Goal: Task Accomplishment & Management: Manage account settings

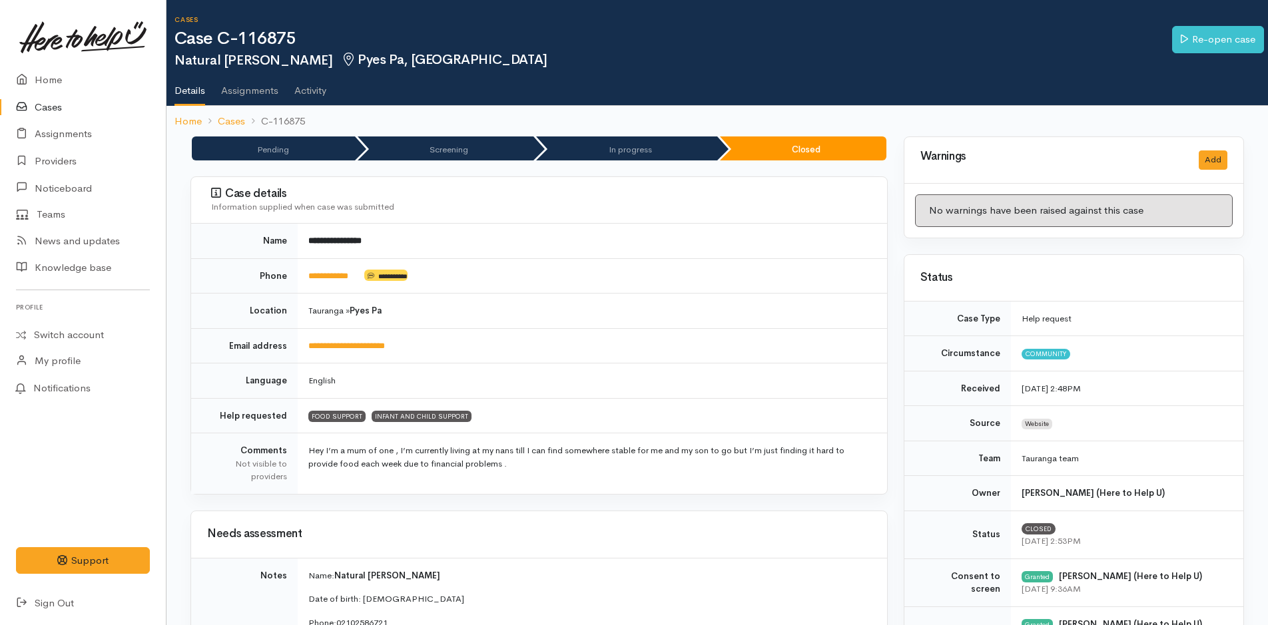
click at [45, 107] on link "Cases" at bounding box center [83, 107] width 166 height 27
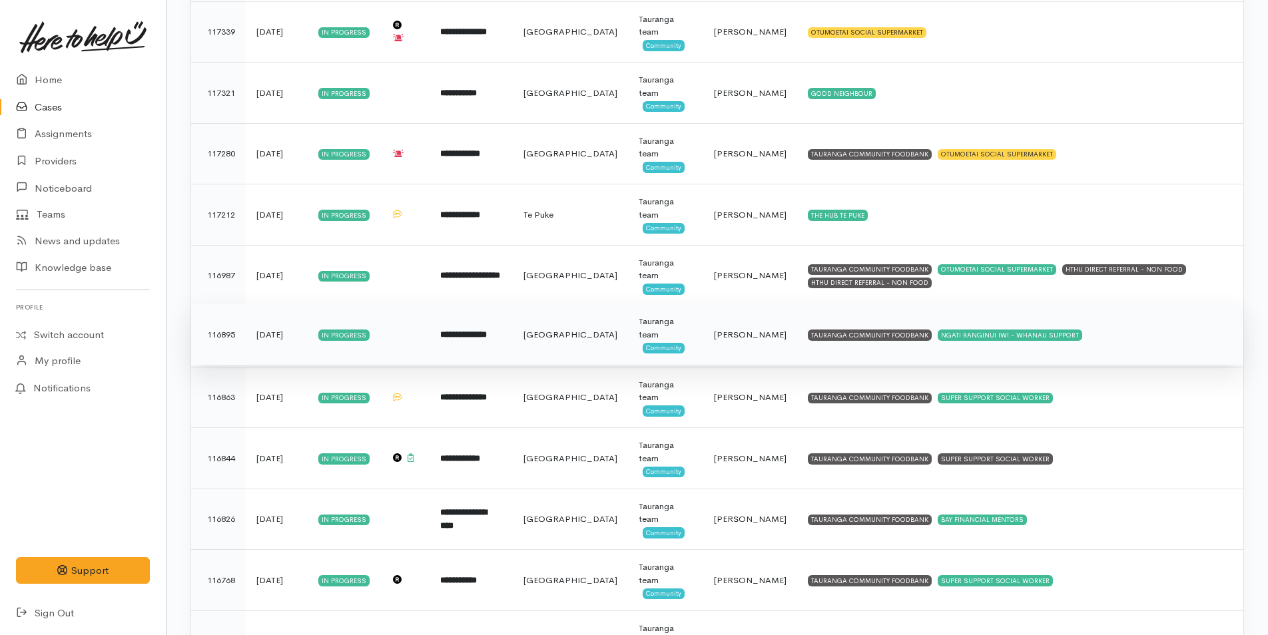
scroll to position [933, 0]
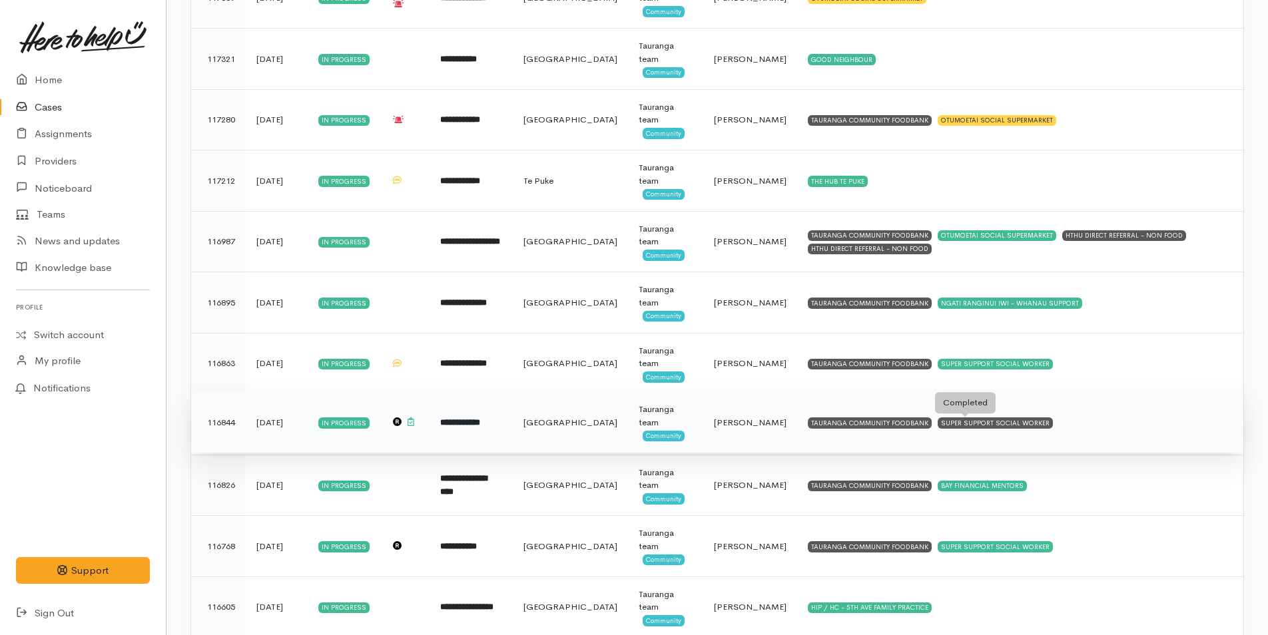
click at [973, 424] on div "SUPER SUPPORT SOCIAL WORKER" at bounding box center [995, 423] width 115 height 11
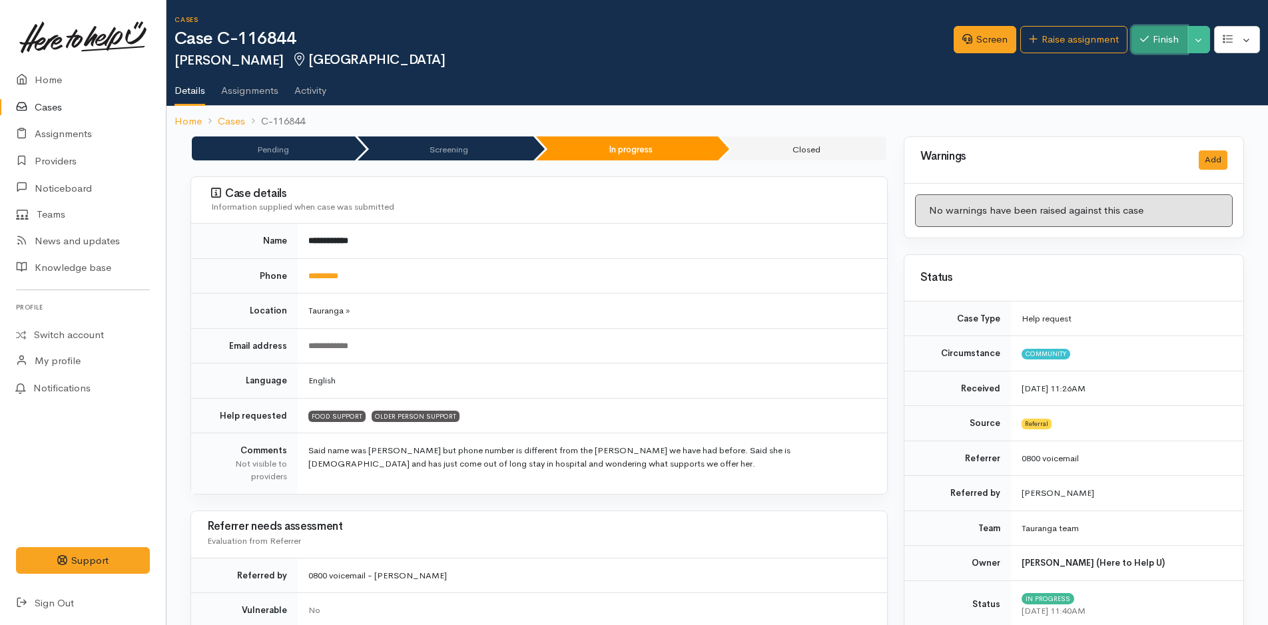
click at [1160, 43] on button "Finish" at bounding box center [1160, 39] width 56 height 27
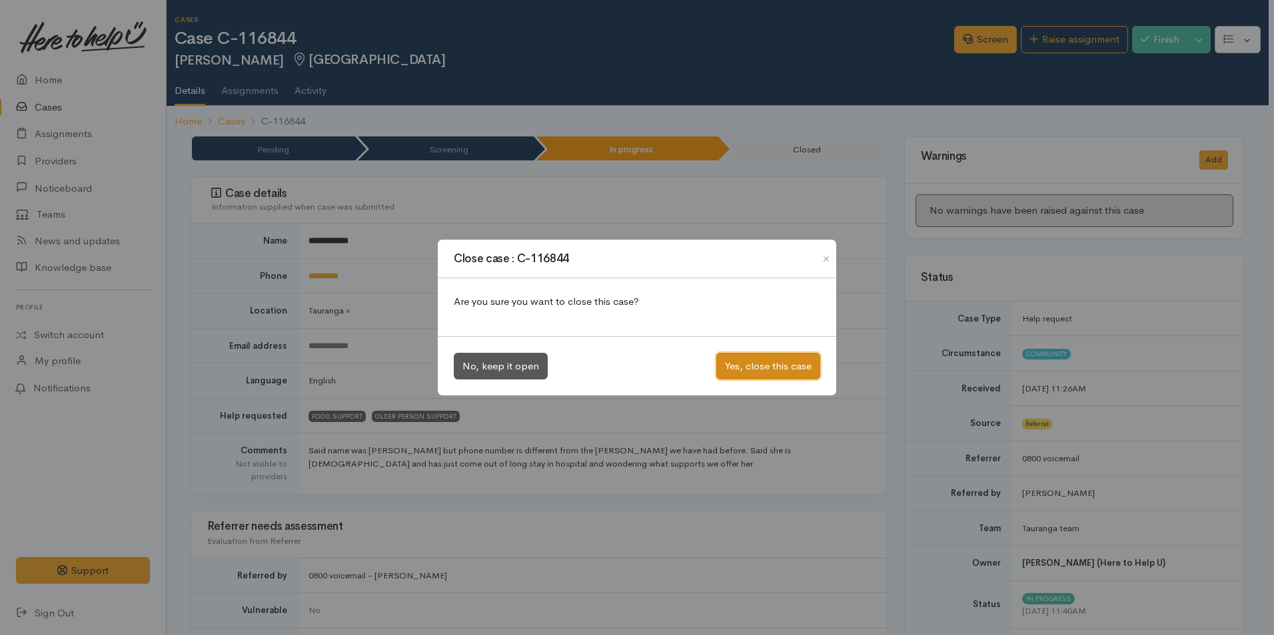
click at [750, 358] on button "Yes, close this case" at bounding box center [768, 366] width 104 height 27
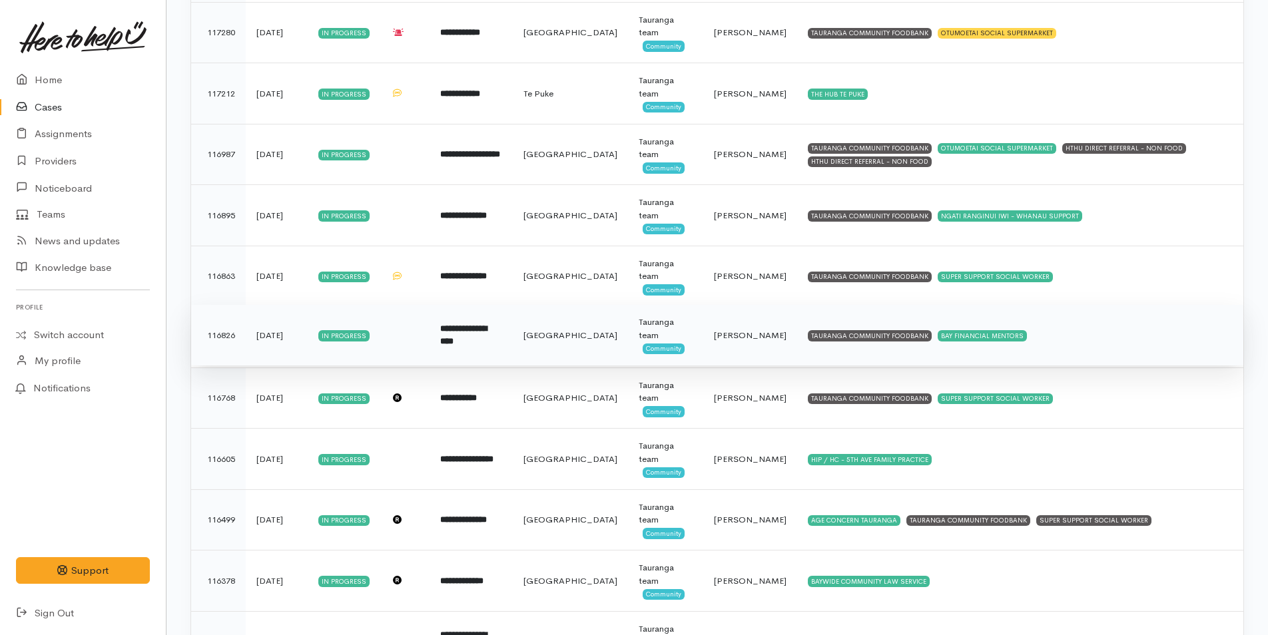
scroll to position [1096, 0]
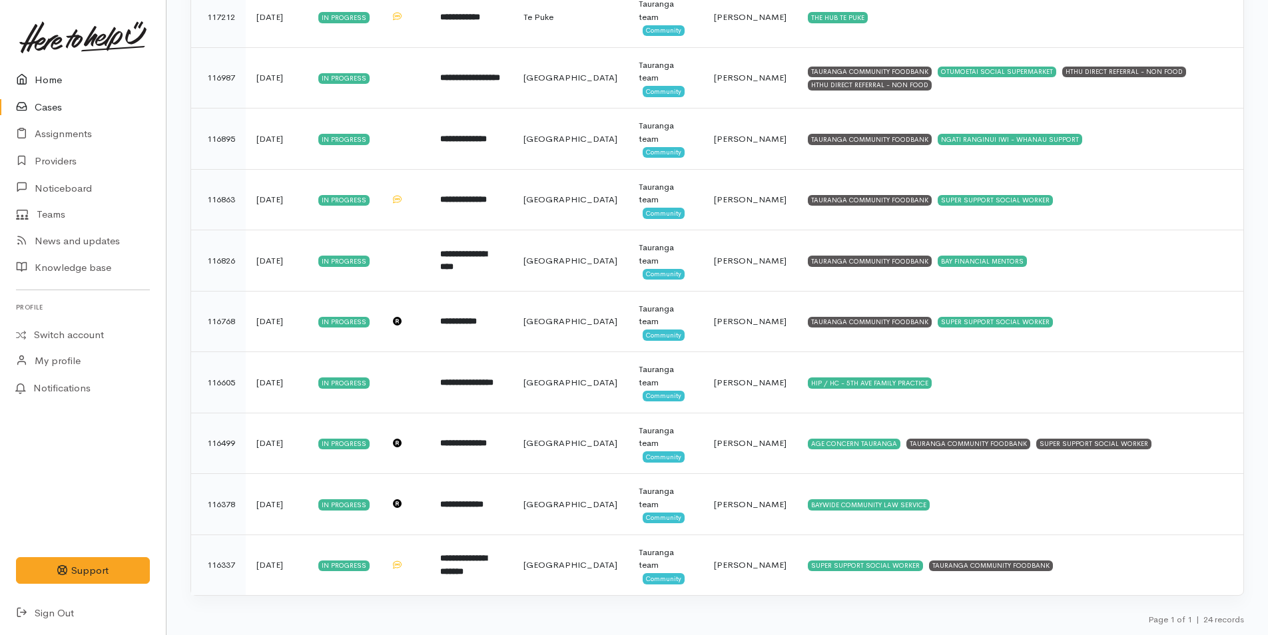
click at [45, 77] on link "Home" at bounding box center [83, 80] width 166 height 27
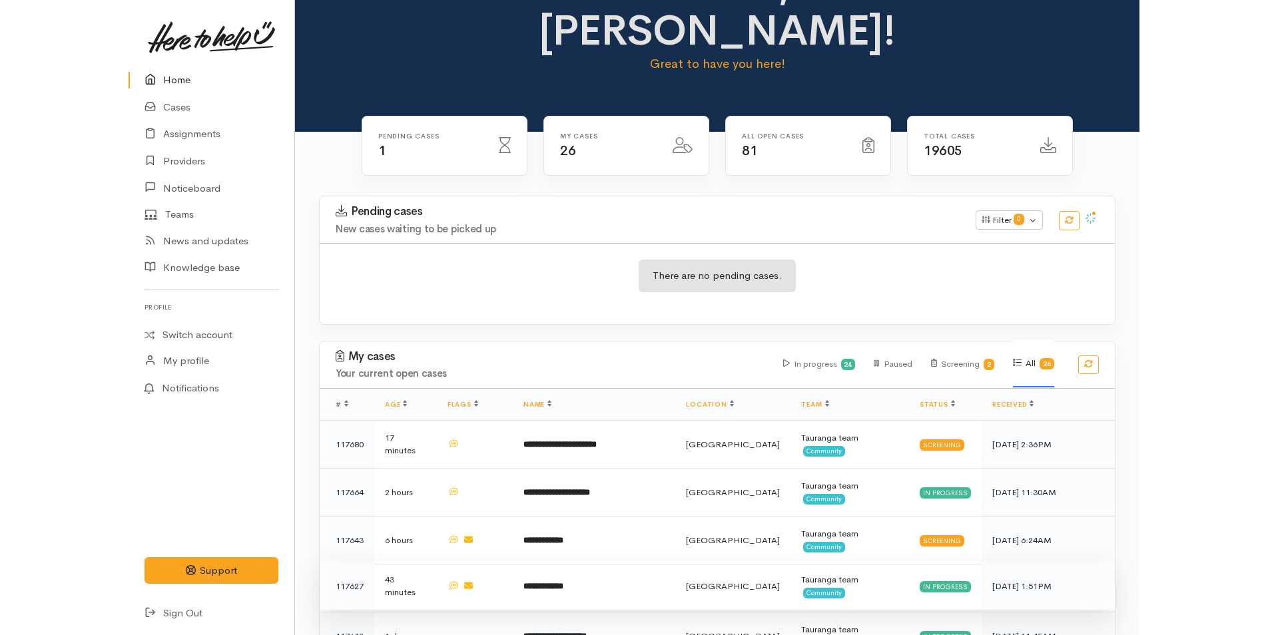
scroll to position [67, 0]
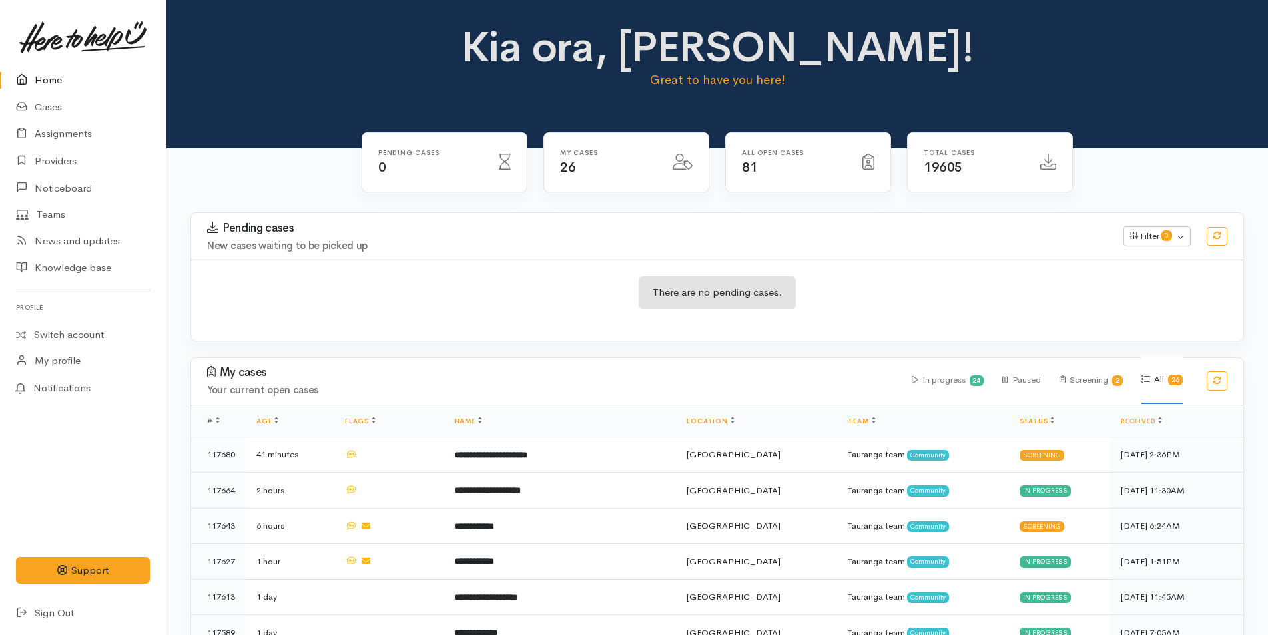
scroll to position [71, 0]
